Goal: Information Seeking & Learning: Find specific fact

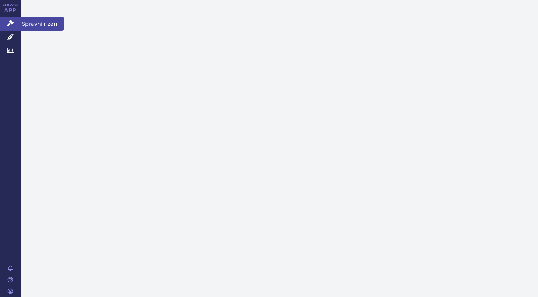
click at [42, 24] on span "Správní řízení" at bounding box center [42, 24] width 43 height 14
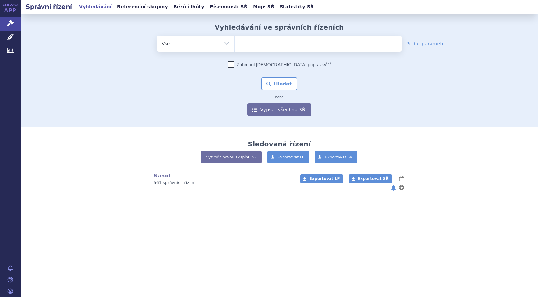
click at [257, 44] on ul at bounding box center [318, 43] width 167 height 14
click at [235, 44] on select at bounding box center [234, 43] width 0 height 16
type input "v"
click at [273, 42] on ul "v" at bounding box center [318, 43] width 167 height 14
click at [235, 42] on select "v" at bounding box center [234, 43] width 0 height 16
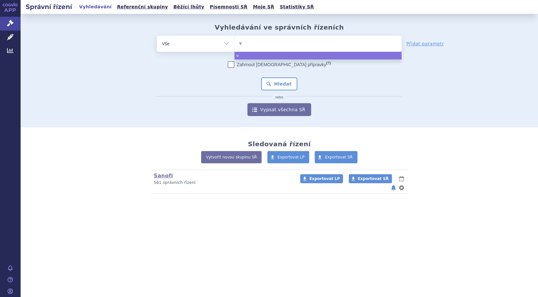
select select "v"
type input "v"
select select
type input "va"
type input "vac"
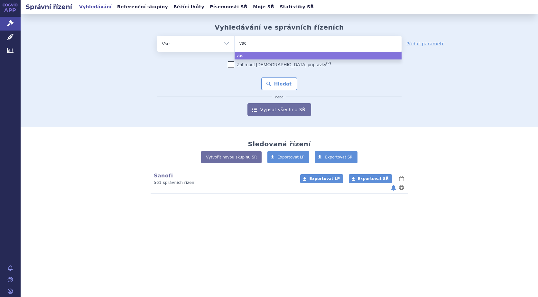
type input "vact"
type input "vacte"
type input "vacteta"
select select "vacteta"
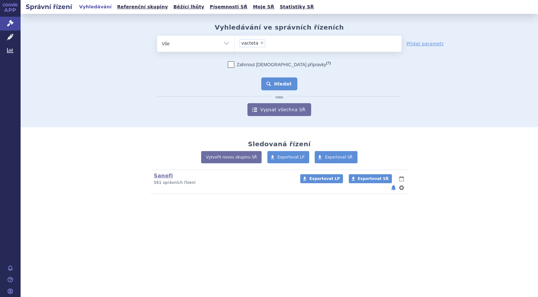
click at [280, 85] on button "Hledat" at bounding box center [279, 84] width 36 height 13
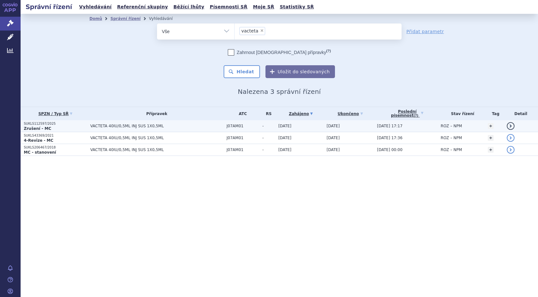
click at [509, 126] on link "detail" at bounding box center [511, 126] width 8 height 8
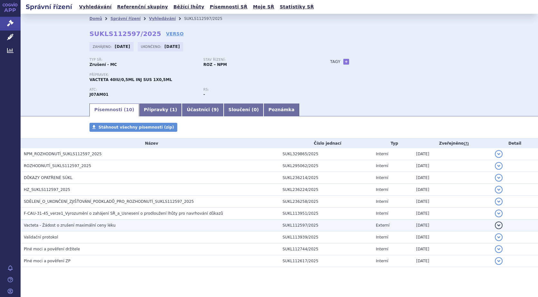
click at [495, 226] on button "detail" at bounding box center [499, 226] width 8 height 8
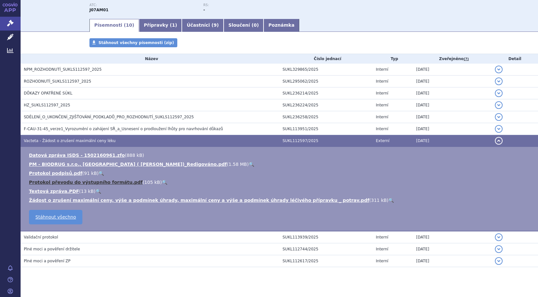
scroll to position [93, 0]
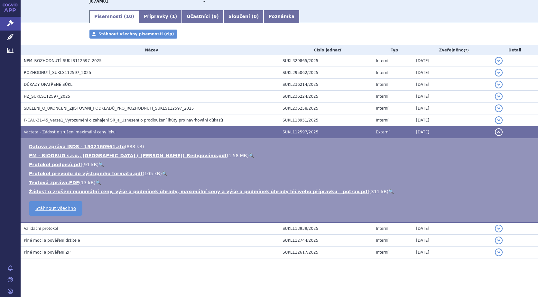
click at [388, 191] on link "🔍" at bounding box center [390, 191] width 5 height 5
click at [249, 155] on link "🔍" at bounding box center [251, 155] width 5 height 5
click at [388, 192] on link "🔍" at bounding box center [390, 191] width 5 height 5
click at [96, 182] on link "🔍" at bounding box center [98, 182] width 5 height 5
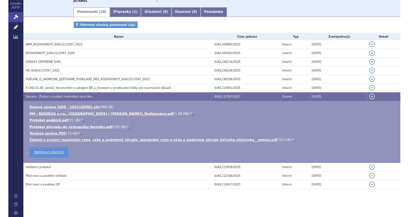
scroll to position [92, 0]
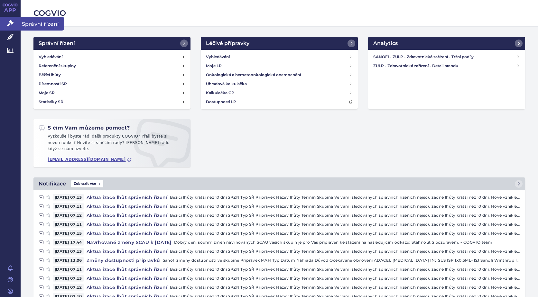
click at [39, 22] on span "Správní řízení" at bounding box center [42, 24] width 43 height 14
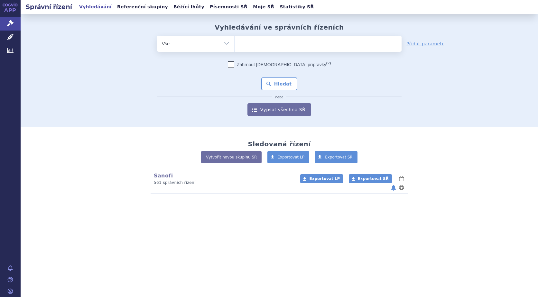
click at [271, 44] on ul at bounding box center [318, 43] width 167 height 14
click at [235, 44] on select at bounding box center [234, 43] width 0 height 16
type input "vac"
type input "vactge"
type input "vactg"
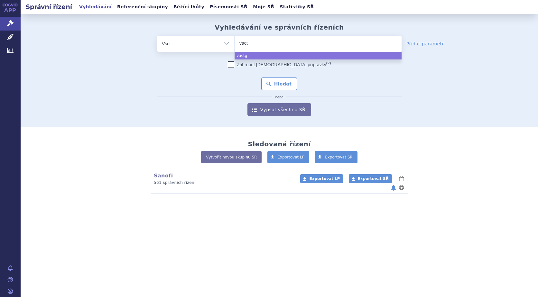
type input "vacte"
type input "vacteta"
select select "vacteta"
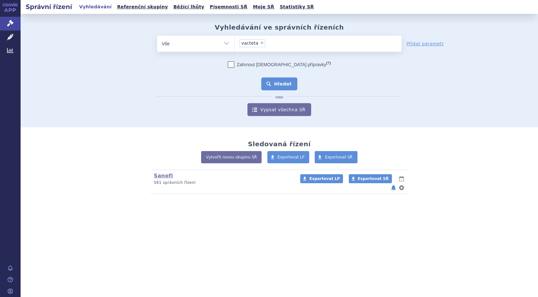
click at [290, 81] on button "Hledat" at bounding box center [279, 84] width 36 height 13
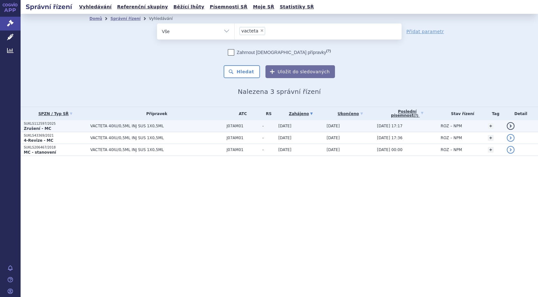
click at [514, 122] on td "detail" at bounding box center [521, 126] width 34 height 12
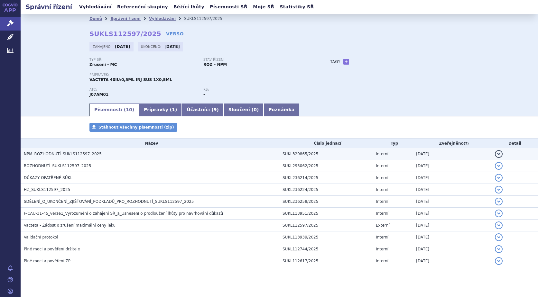
click at [495, 153] on button "detail" at bounding box center [499, 154] width 8 height 8
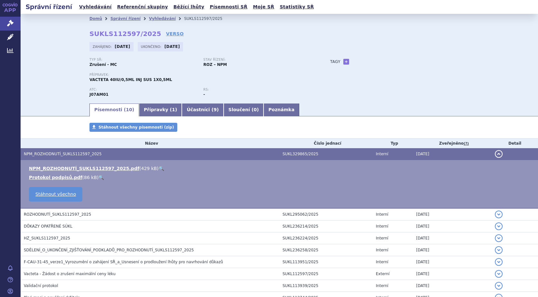
scroll to position [32, 0]
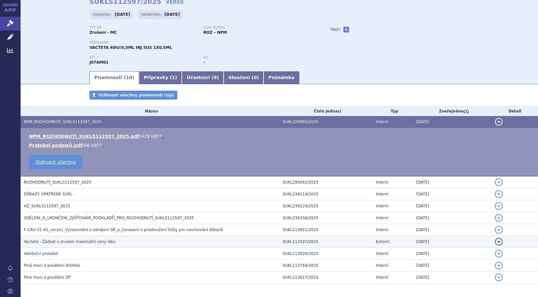
click at [87, 243] on span "Vacteta - Žádost o zrušení maximální ceny léku" at bounding box center [70, 242] width 92 height 5
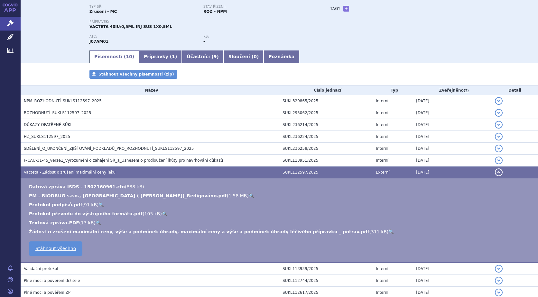
scroll to position [64, 0]
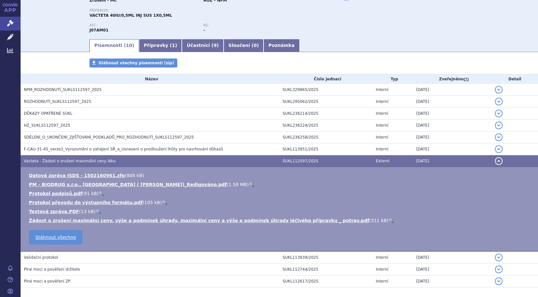
click at [388, 220] on link "🔍" at bounding box center [390, 220] width 5 height 5
click at [96, 211] on link "🔍" at bounding box center [98, 211] width 5 height 5
click at [162, 202] on link "🔍" at bounding box center [164, 202] width 5 height 5
click at [249, 183] on link "🔍" at bounding box center [251, 184] width 5 height 5
click at [95, 176] on link "Datová zpráva ISDS - 1502160961.zfo" at bounding box center [77, 175] width 96 height 5
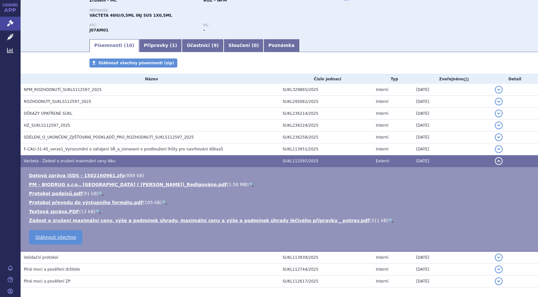
click at [318, 18] on div "Typ SŘ: Zrušení - MC Stav řízení: ROZ – NPM Přípravek: VACTETA 40IU/0,5ML INJ S…" at bounding box center [279, 16] width 380 height 45
